Goal: Find specific page/section: Find specific page/section

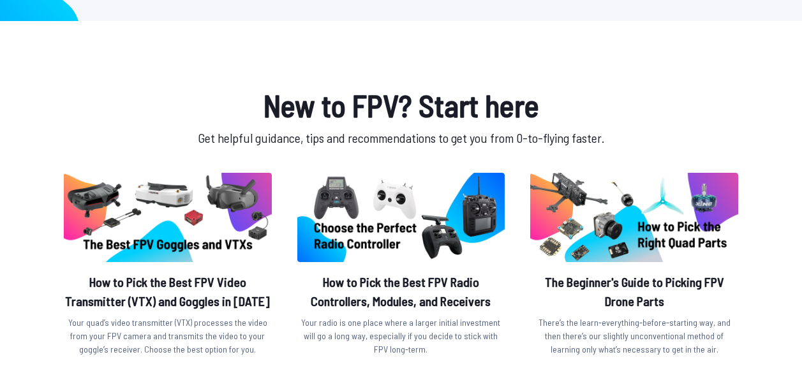
scroll to position [128, 0]
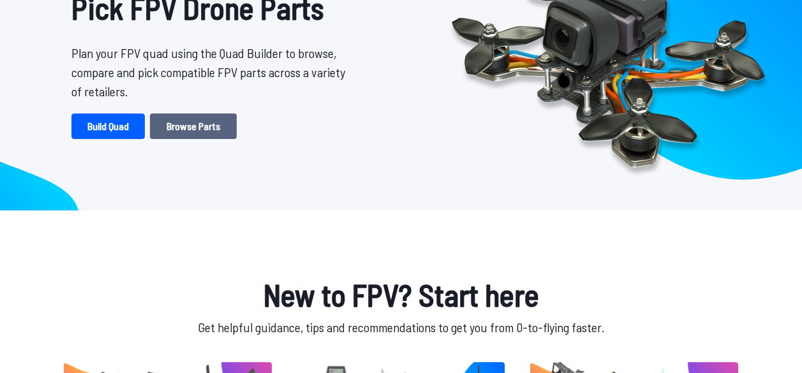
click at [216, 130] on link "Browse Parts" at bounding box center [193, 127] width 87 height 26
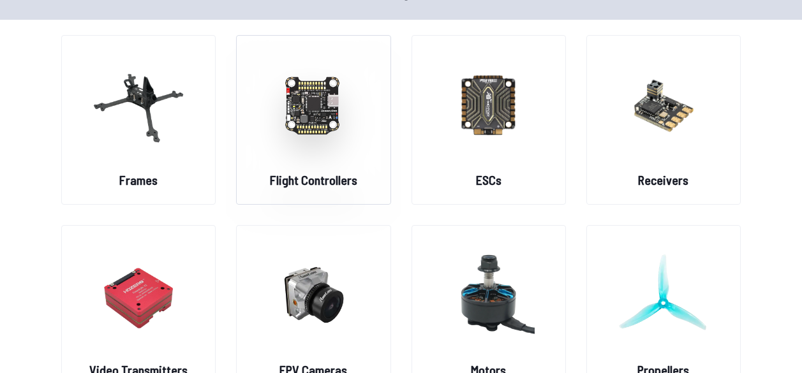
scroll to position [64, 0]
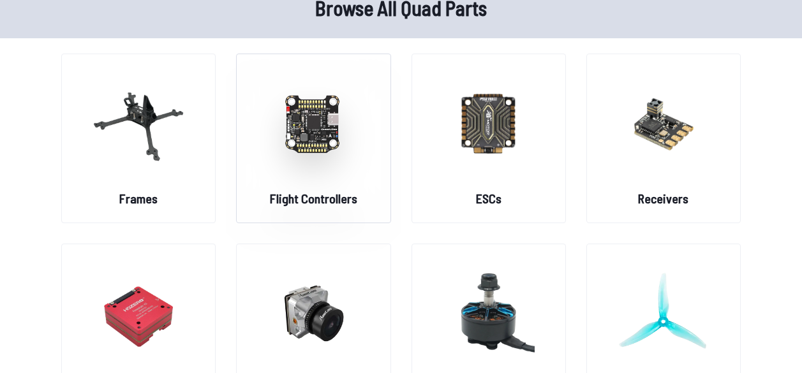
click at [310, 114] on img at bounding box center [313, 123] width 92 height 112
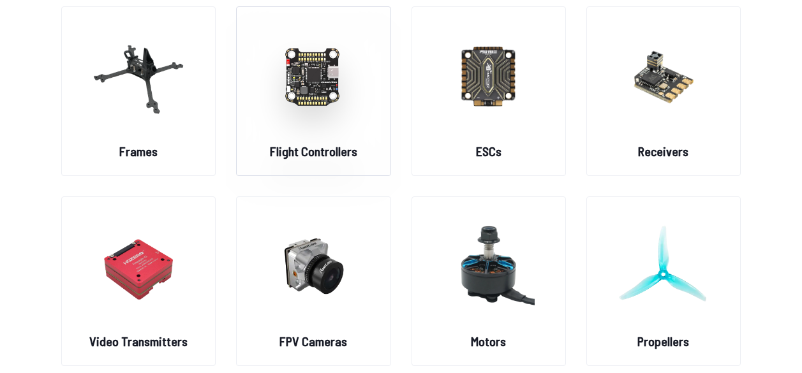
scroll to position [0, 0]
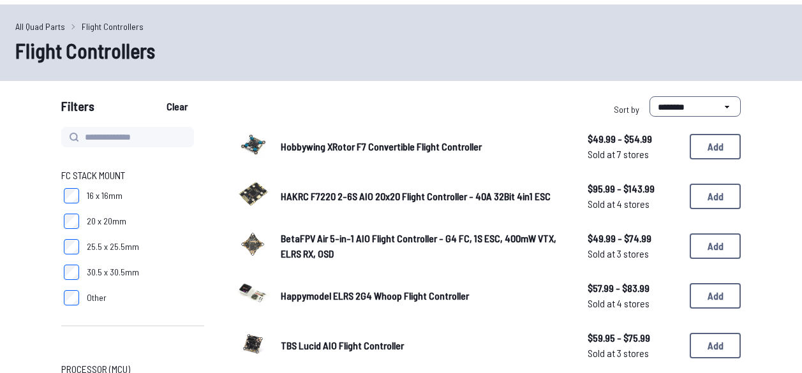
scroll to position [255, 0]
